Goal: Information Seeking & Learning: Learn about a topic

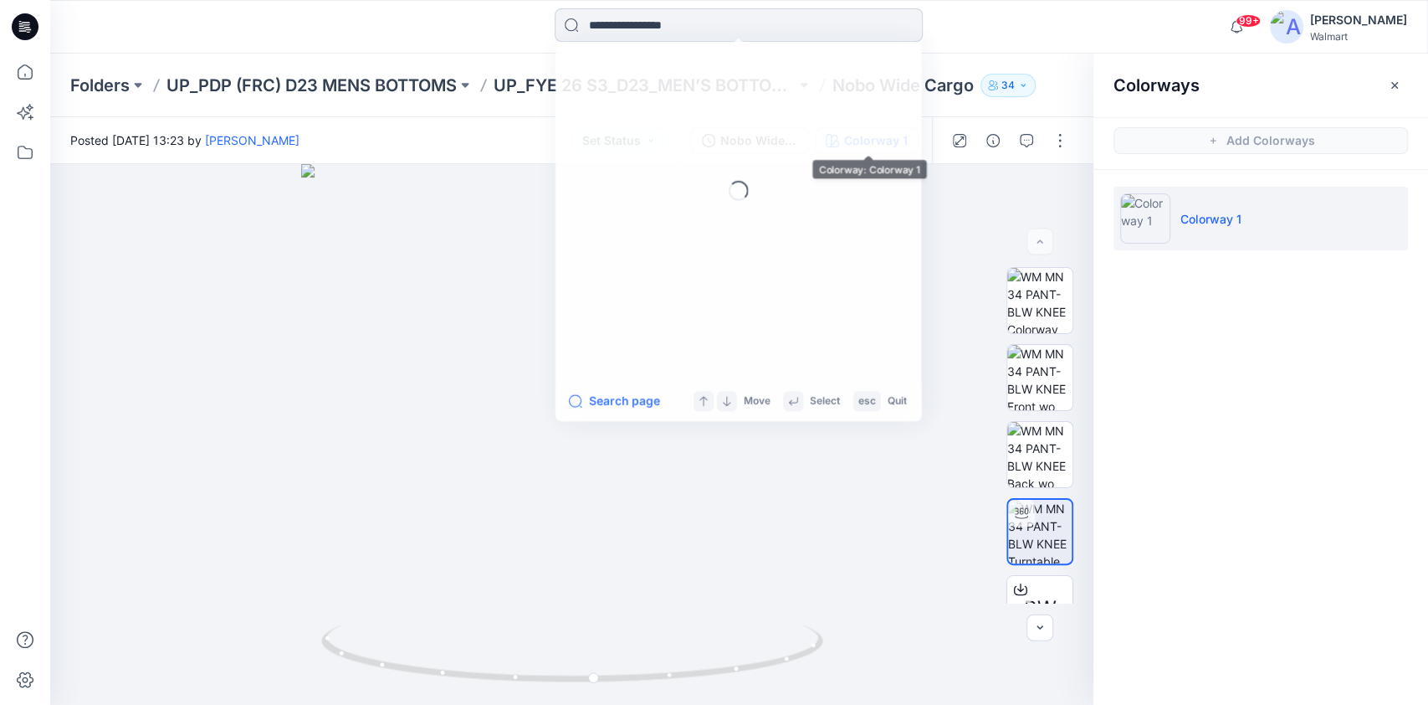
click at [693, 22] on input at bounding box center [739, 24] width 368 height 33
type input "******"
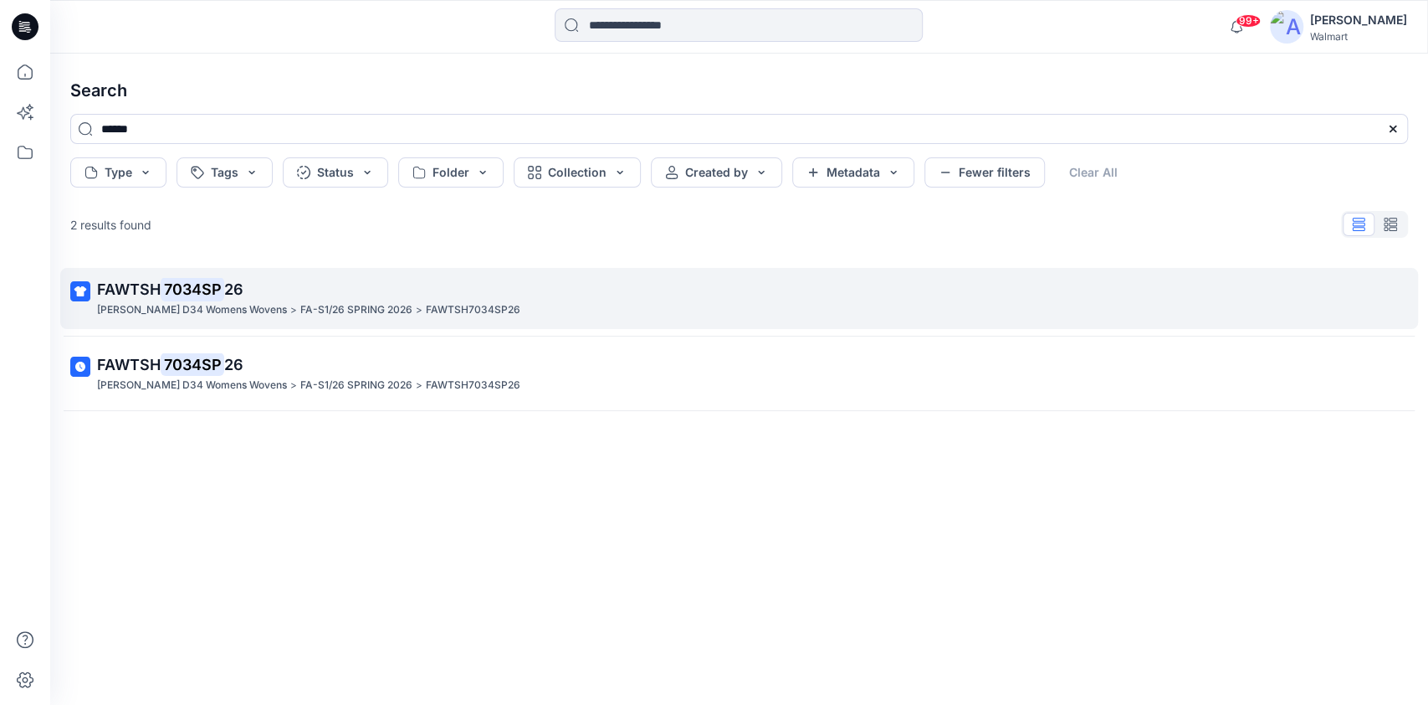
click at [294, 289] on p "FAWTSH 7034SP 26" at bounding box center [737, 289] width 1281 height 23
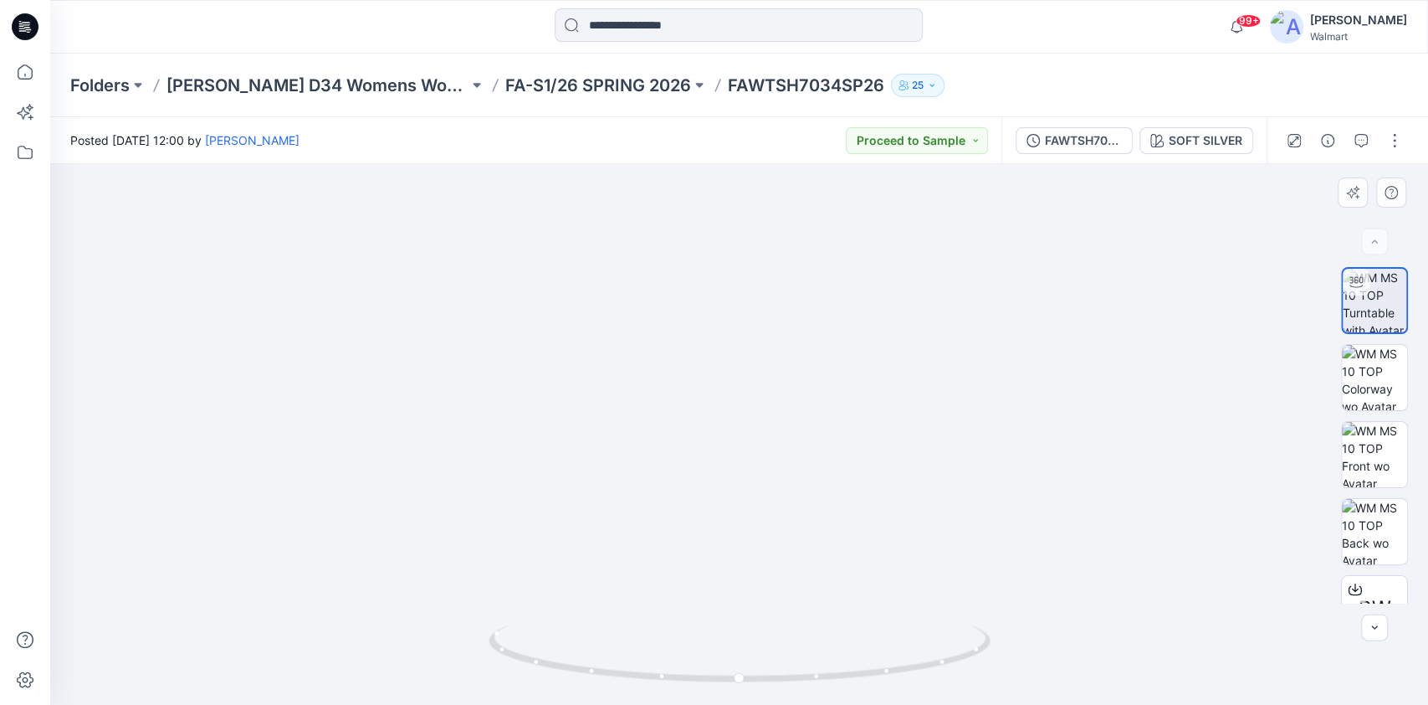
drag, startPoint x: 759, startPoint y: 279, endPoint x: 776, endPoint y: 452, distance: 173.2
click at [776, 452] on img at bounding box center [739, 397] width 1036 height 616
drag, startPoint x: 1031, startPoint y: 442, endPoint x: 850, endPoint y: 457, distance: 181.4
click at [850, 457] on img at bounding box center [724, 371] width 1408 height 667
drag, startPoint x: 936, startPoint y: 660, endPoint x: 906, endPoint y: 610, distance: 58.6
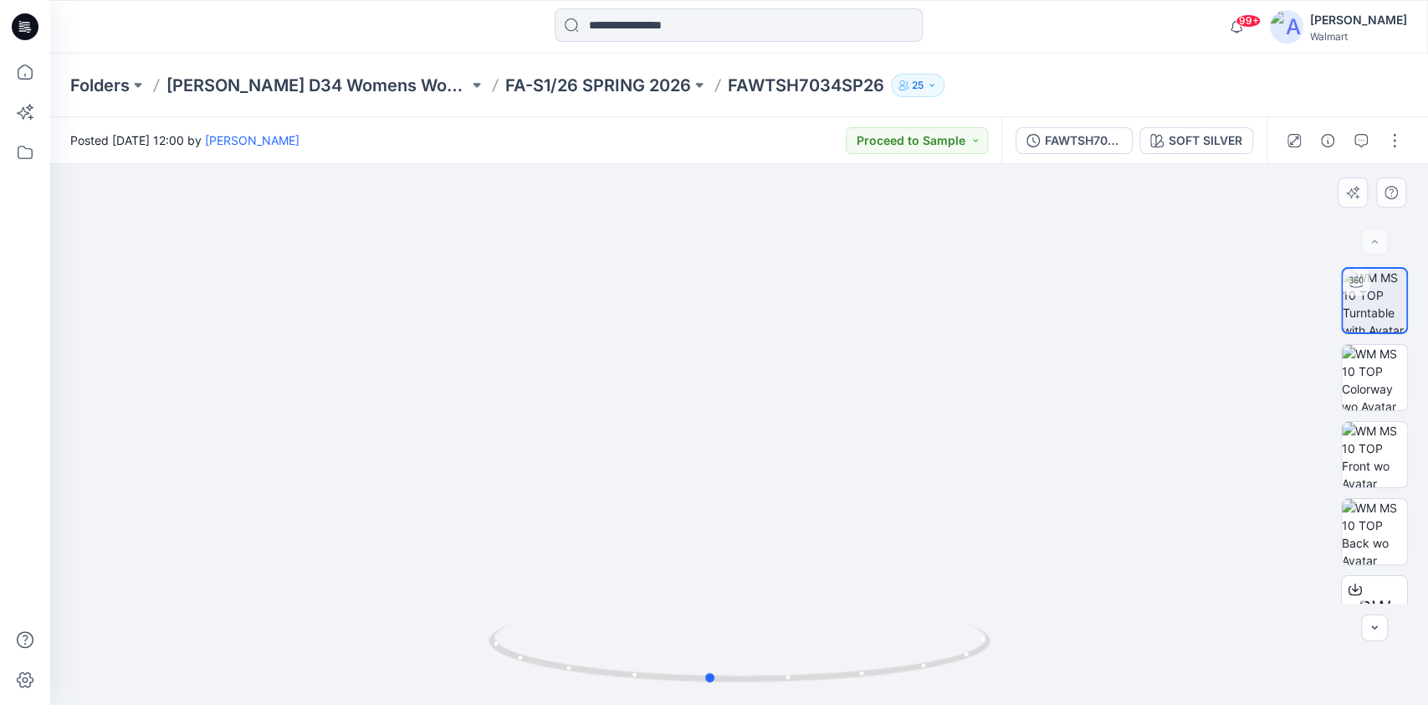
click at [906, 610] on div at bounding box center [739, 434] width 1378 height 541
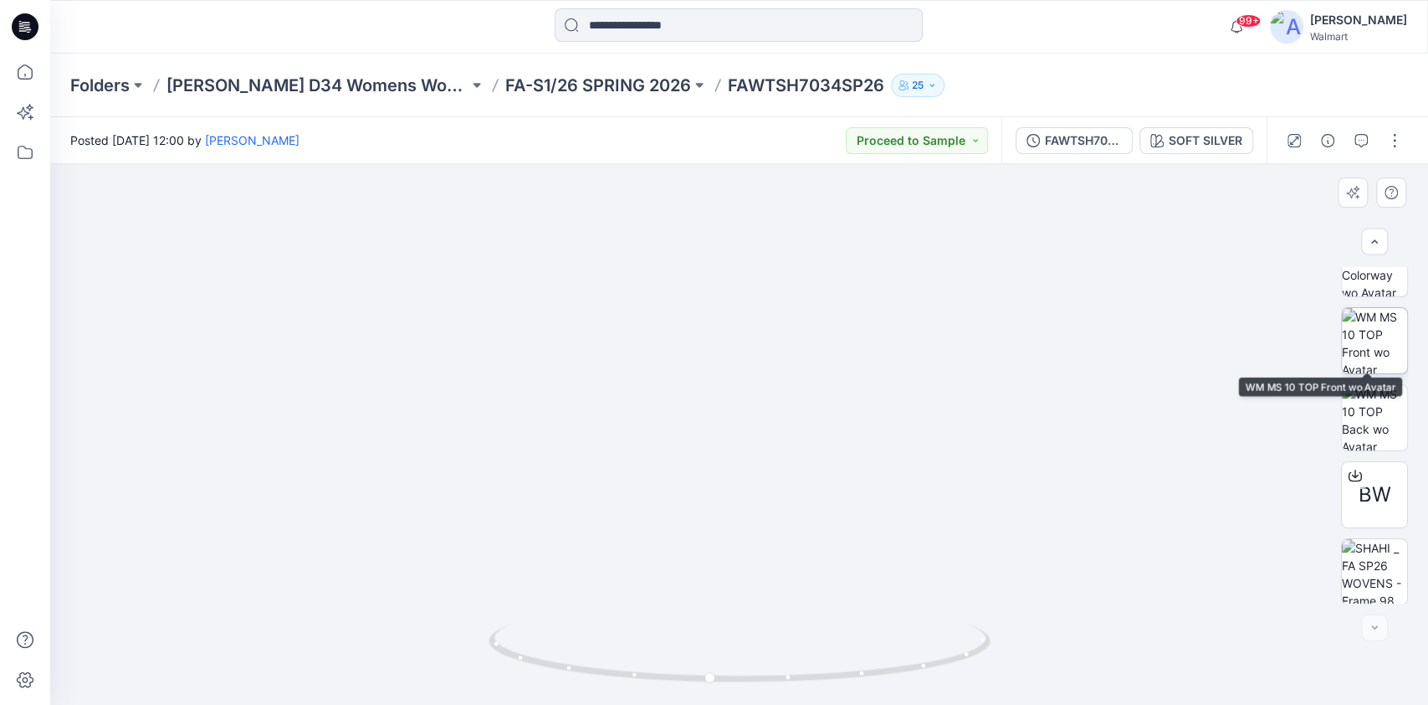
scroll to position [116, 0]
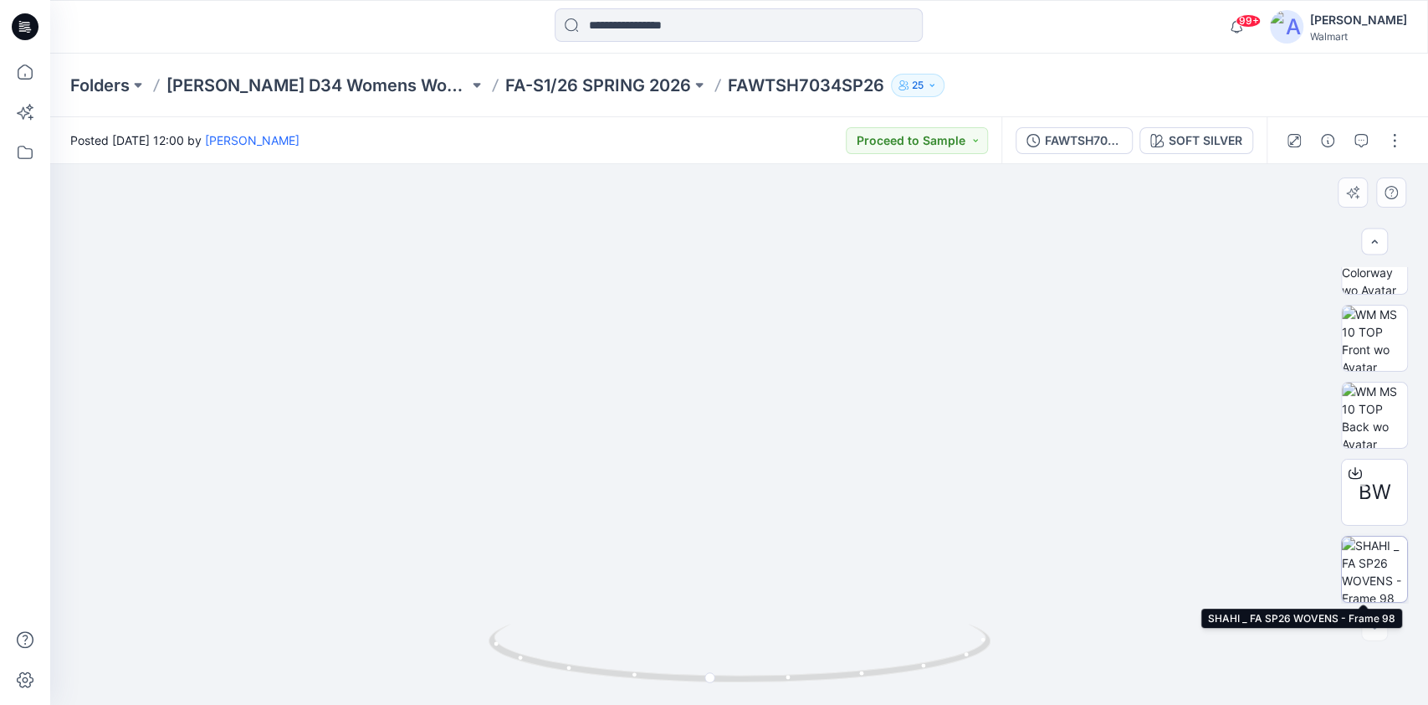
click at [1377, 569] on img at bounding box center [1374, 568] width 65 height 65
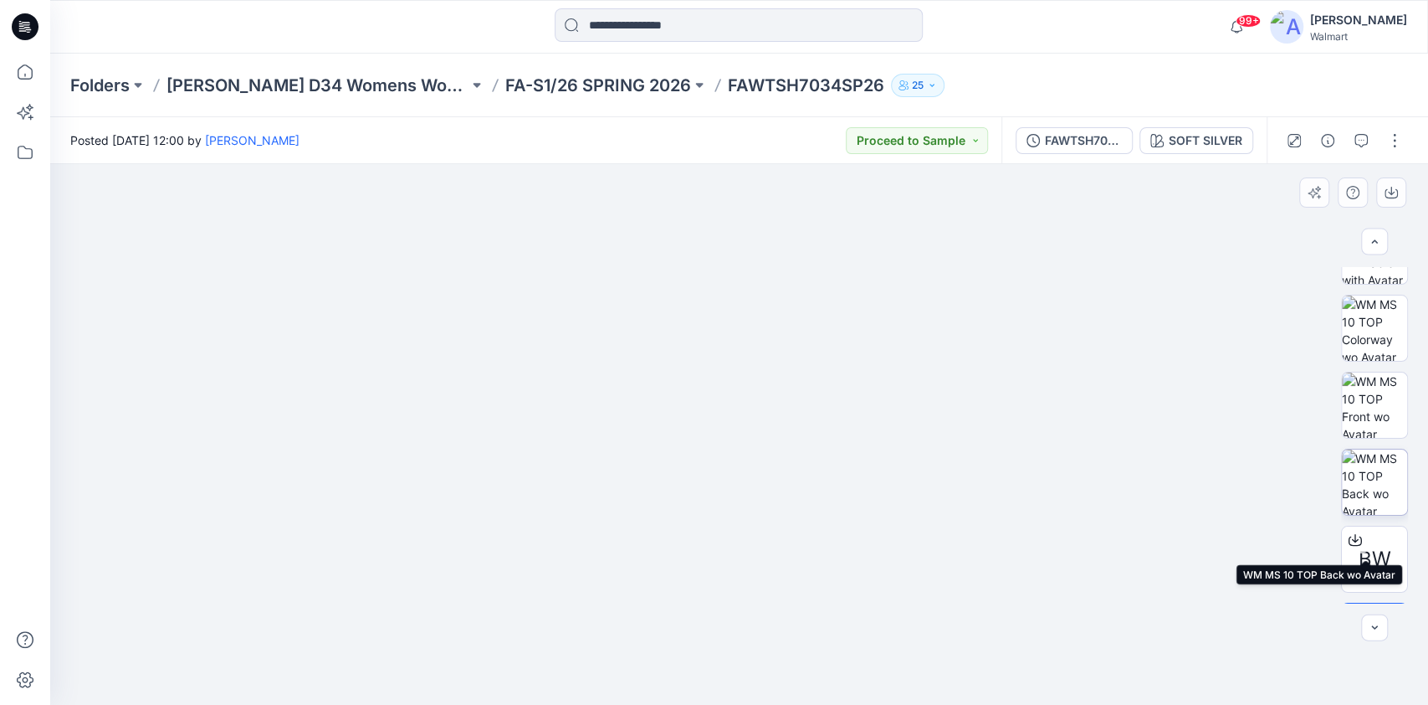
scroll to position [0, 0]
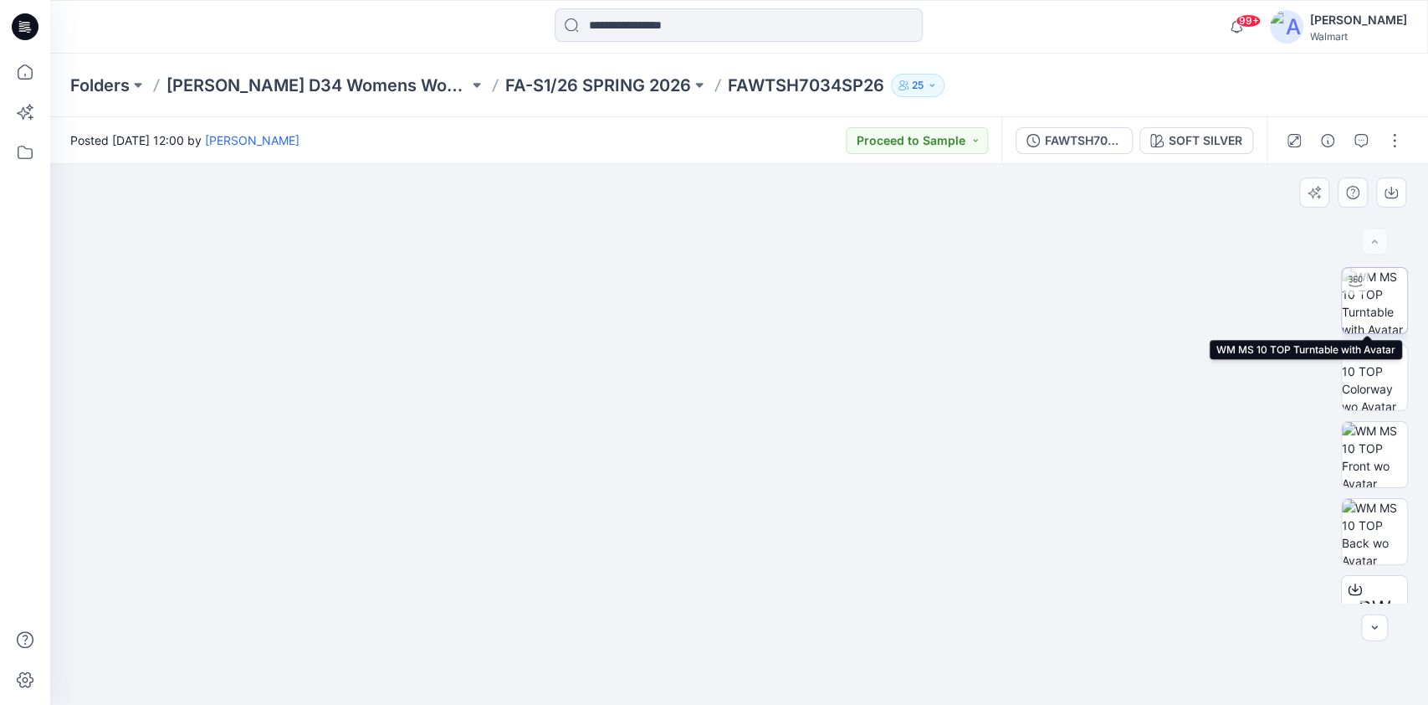
click at [1367, 321] on img at bounding box center [1374, 300] width 65 height 65
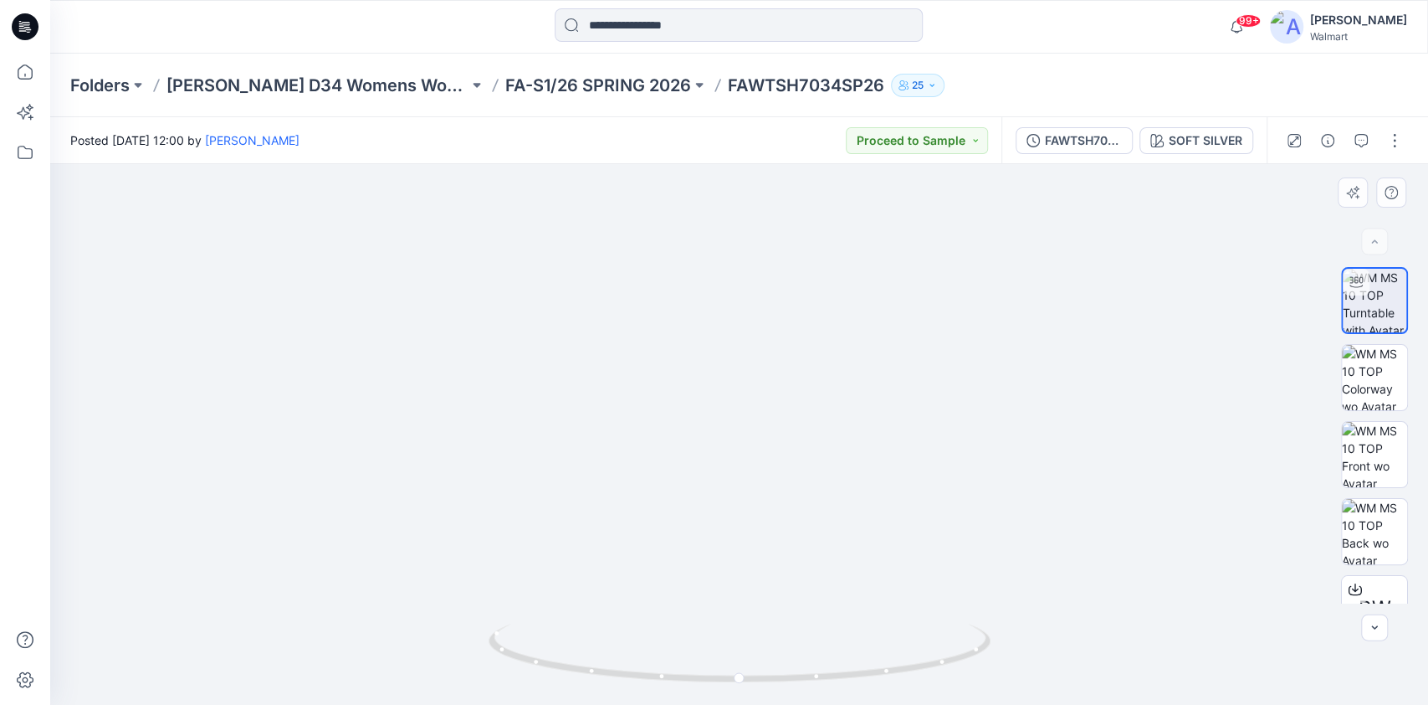
drag, startPoint x: 967, startPoint y: 346, endPoint x: 976, endPoint y: 432, distance: 85.9
click at [976, 432] on img at bounding box center [739, 355] width 1178 height 699
drag, startPoint x: 874, startPoint y: 403, endPoint x: 820, endPoint y: 395, distance: 55.0
click at [820, 395] on img at bounding box center [739, 353] width 1178 height 701
drag, startPoint x: 849, startPoint y: 674, endPoint x: 660, endPoint y: 699, distance: 190.8
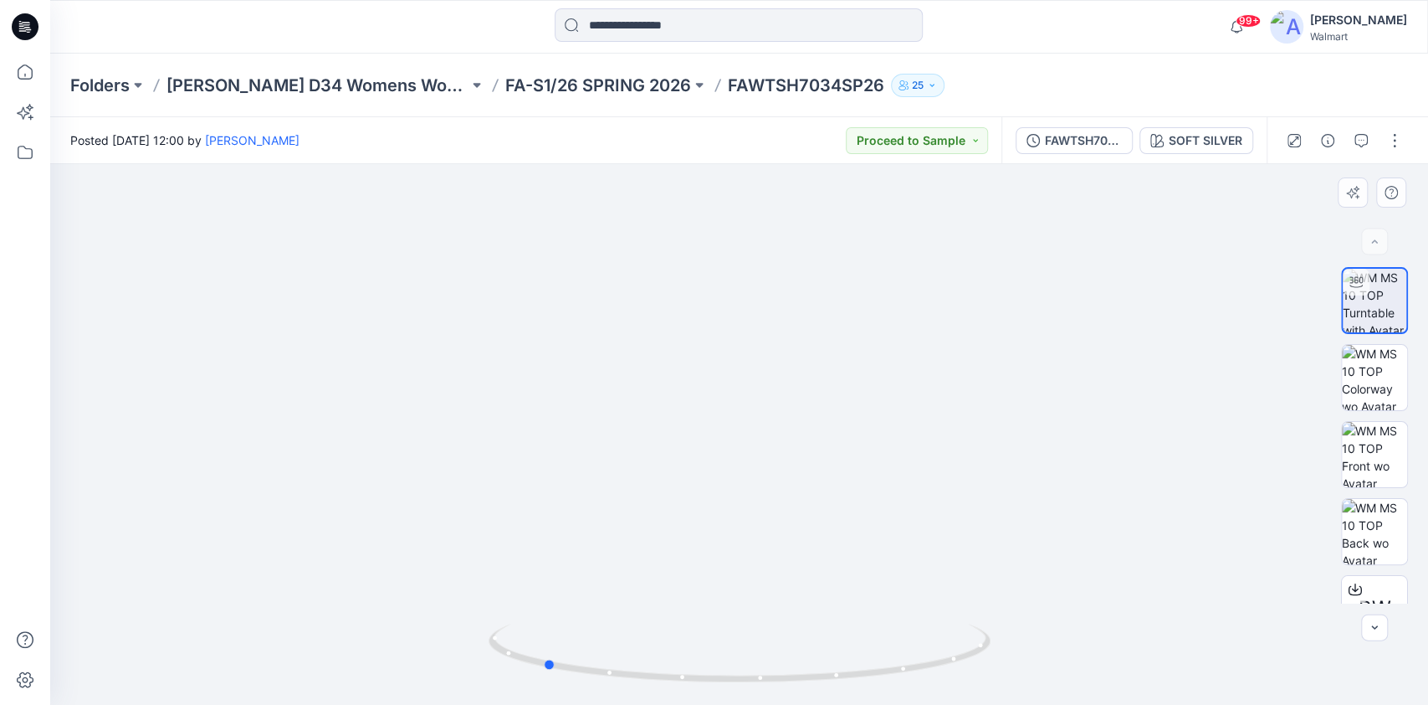
click at [660, 699] on div at bounding box center [740, 663] width 502 height 84
drag, startPoint x: 584, startPoint y: 669, endPoint x: 829, endPoint y: 651, distance: 245.9
click at [829, 651] on icon at bounding box center [742, 654] width 506 height 63
drag, startPoint x: 1006, startPoint y: 528, endPoint x: 797, endPoint y: 559, distance: 211.5
click at [797, 559] on img at bounding box center [739, 615] width 1178 height 1178
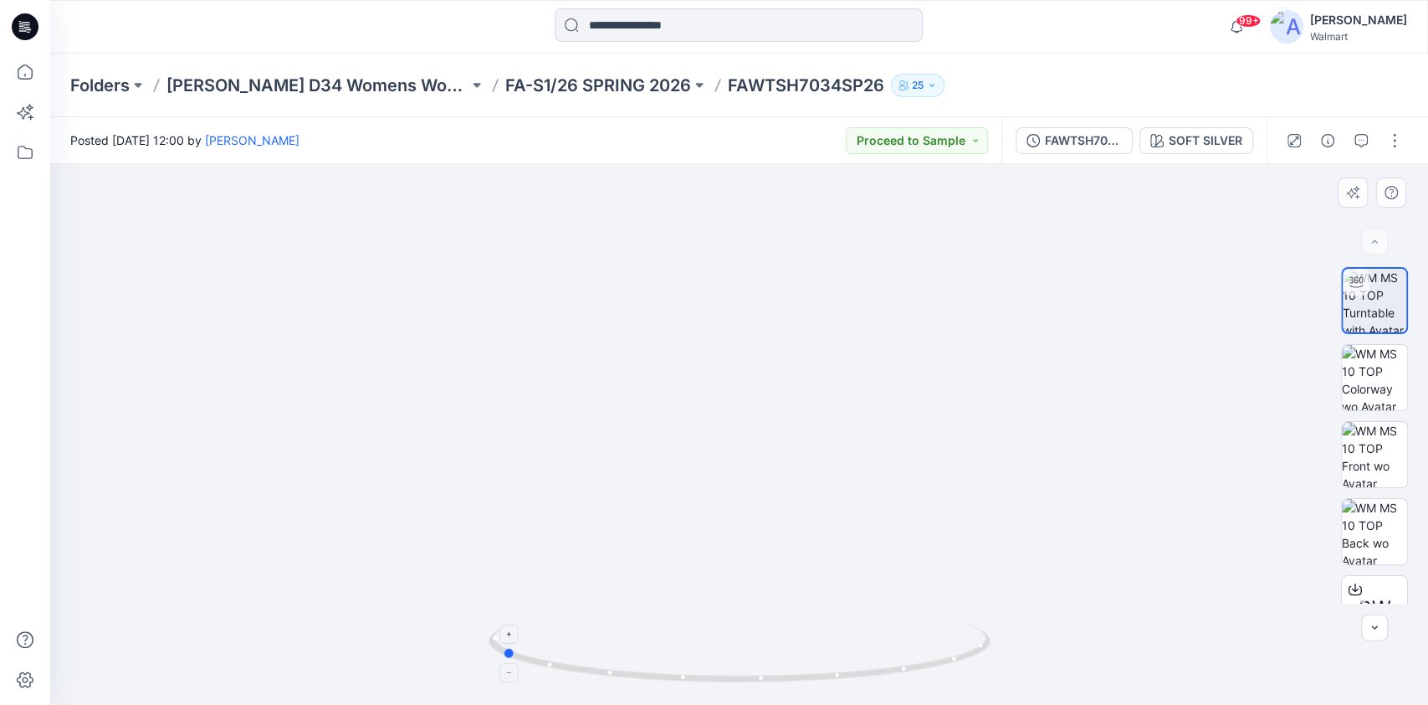
drag, startPoint x: 946, startPoint y: 646, endPoint x: 659, endPoint y: 648, distance: 286.2
click at [659, 648] on icon at bounding box center [742, 654] width 506 height 63
drag, startPoint x: 755, startPoint y: 670, endPoint x: 993, endPoint y: 670, distance: 238.5
click at [993, 670] on icon at bounding box center [742, 654] width 506 height 63
